Goal: Connect with others: Connect with others

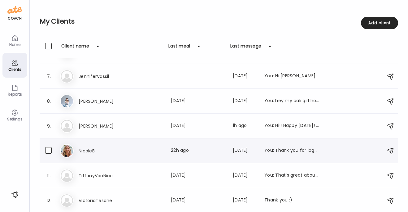
scroll to position [142, 0]
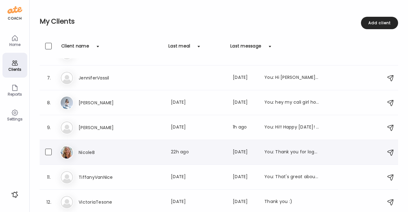
click at [87, 154] on h3 "NicoleB" at bounding box center [106, 151] width 55 height 7
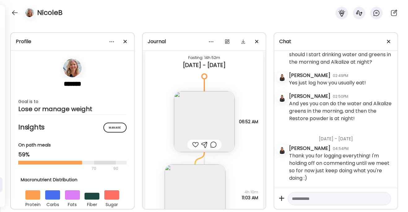
scroll to position [1228, 0]
click at [186, 184] on img at bounding box center [195, 194] width 61 height 61
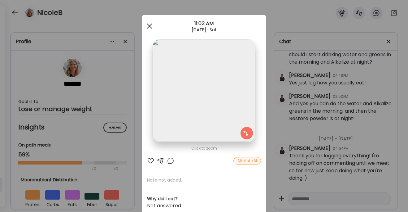
click at [147, 26] on span at bounding box center [150, 26] width 6 height 6
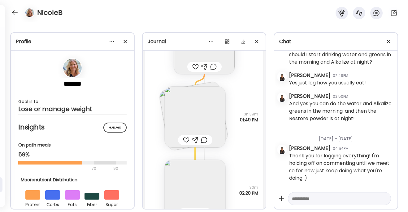
scroll to position [926, 0]
click at [185, 117] on img at bounding box center [195, 117] width 61 height 61
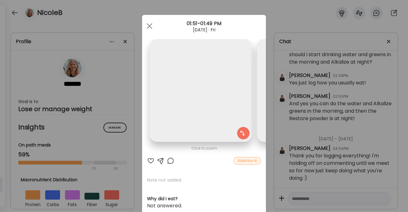
scroll to position [0, 101]
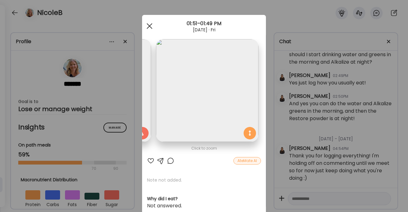
click at [147, 25] on span at bounding box center [150, 26] width 6 height 6
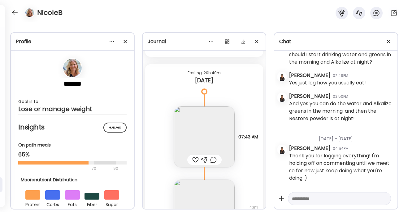
scroll to position [1439, 0]
click at [193, 136] on img at bounding box center [204, 136] width 61 height 61
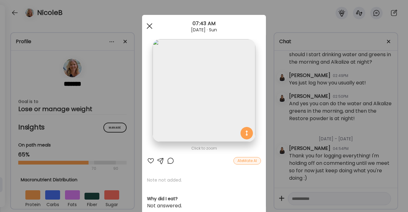
click at [145, 25] on div at bounding box center [149, 26] width 12 height 12
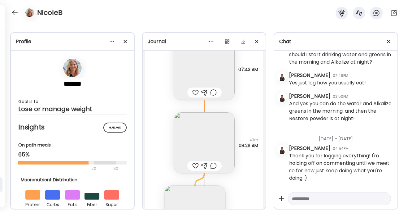
scroll to position [1545, 0]
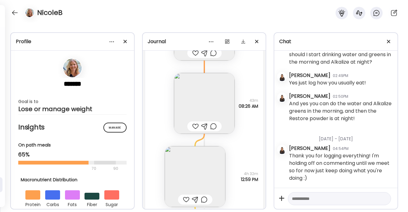
click at [195, 111] on img at bounding box center [204, 103] width 61 height 61
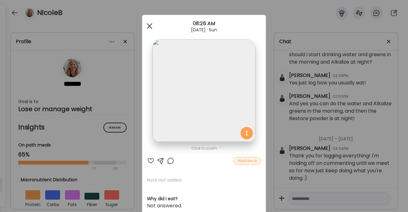
click at [148, 28] on div at bounding box center [149, 26] width 12 height 12
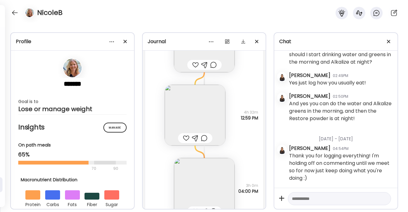
scroll to position [1608, 0]
click at [183, 110] on img at bounding box center [195, 113] width 61 height 61
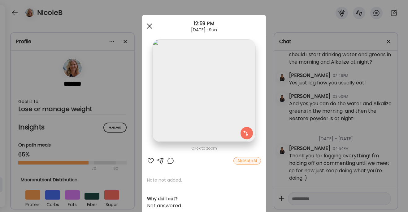
click at [148, 28] on div at bounding box center [149, 26] width 12 height 12
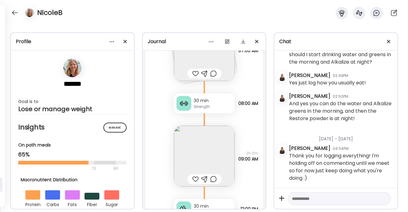
scroll to position [2146, 0]
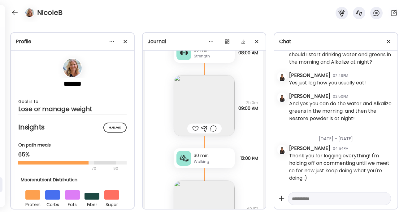
click at [201, 99] on img at bounding box center [204, 105] width 61 height 61
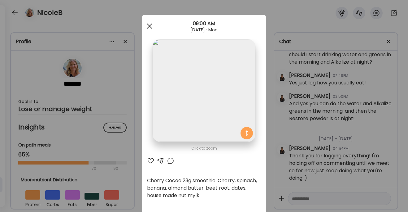
click at [145, 26] on div at bounding box center [149, 26] width 12 height 12
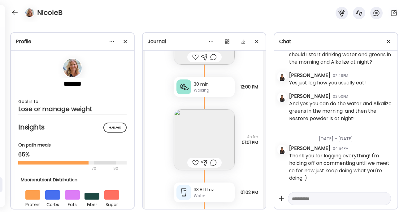
scroll to position [2219, 0]
click at [191, 129] on img at bounding box center [204, 138] width 61 height 61
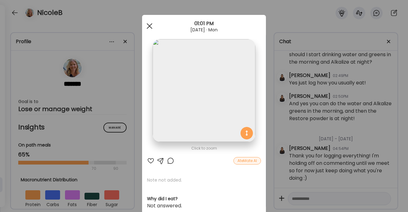
click at [148, 24] on span at bounding box center [150, 26] width 6 height 6
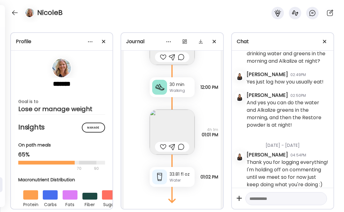
scroll to position [1900, 0]
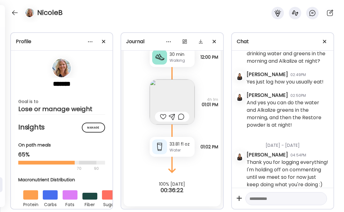
click at [157, 96] on img at bounding box center [172, 101] width 45 height 45
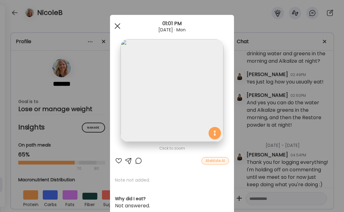
click at [114, 24] on div at bounding box center [117, 26] width 12 height 12
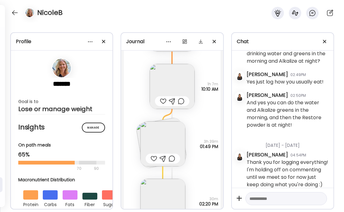
scroll to position [736, 0]
